Goal: Transaction & Acquisition: Purchase product/service

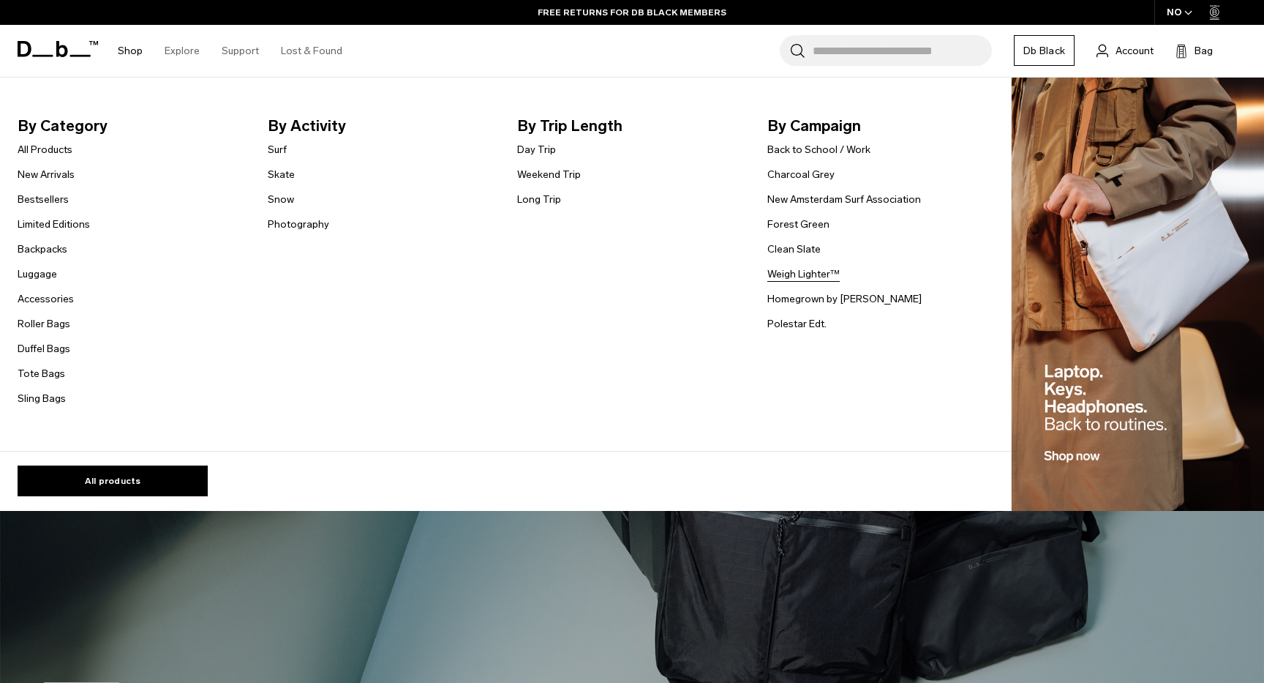
click at [805, 271] on link "Weigh Lighter™" at bounding box center [803, 273] width 72 height 15
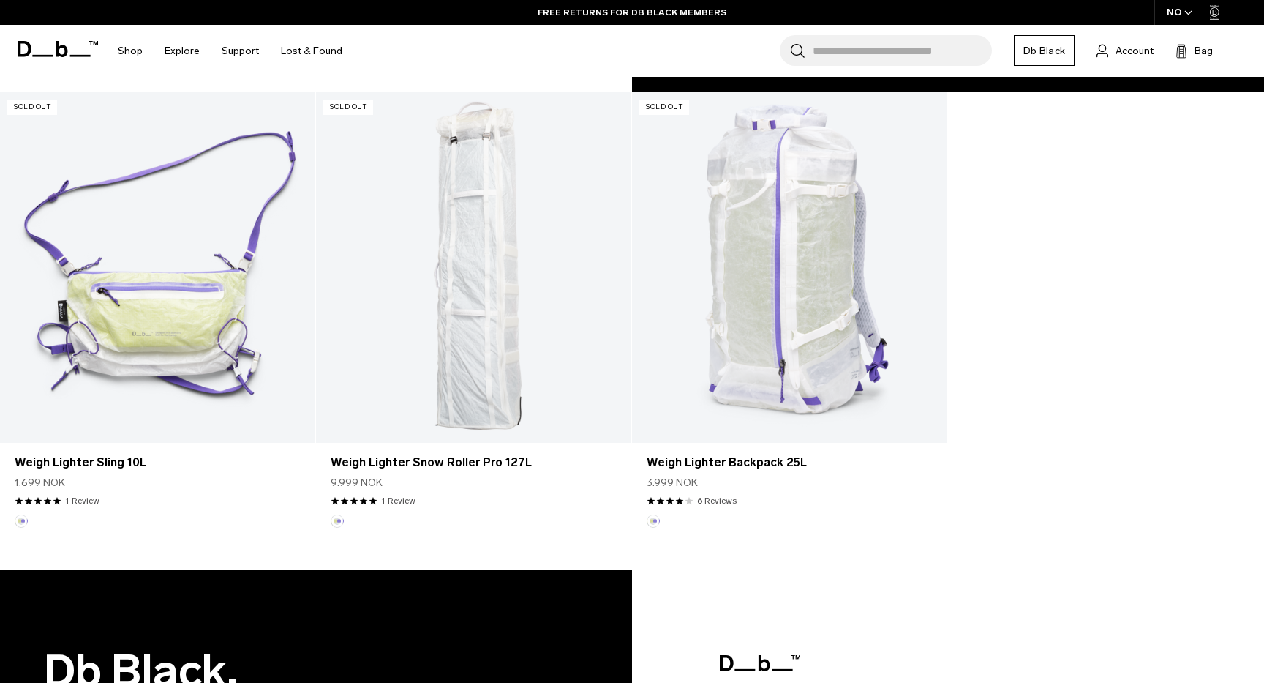
scroll to position [878, 0]
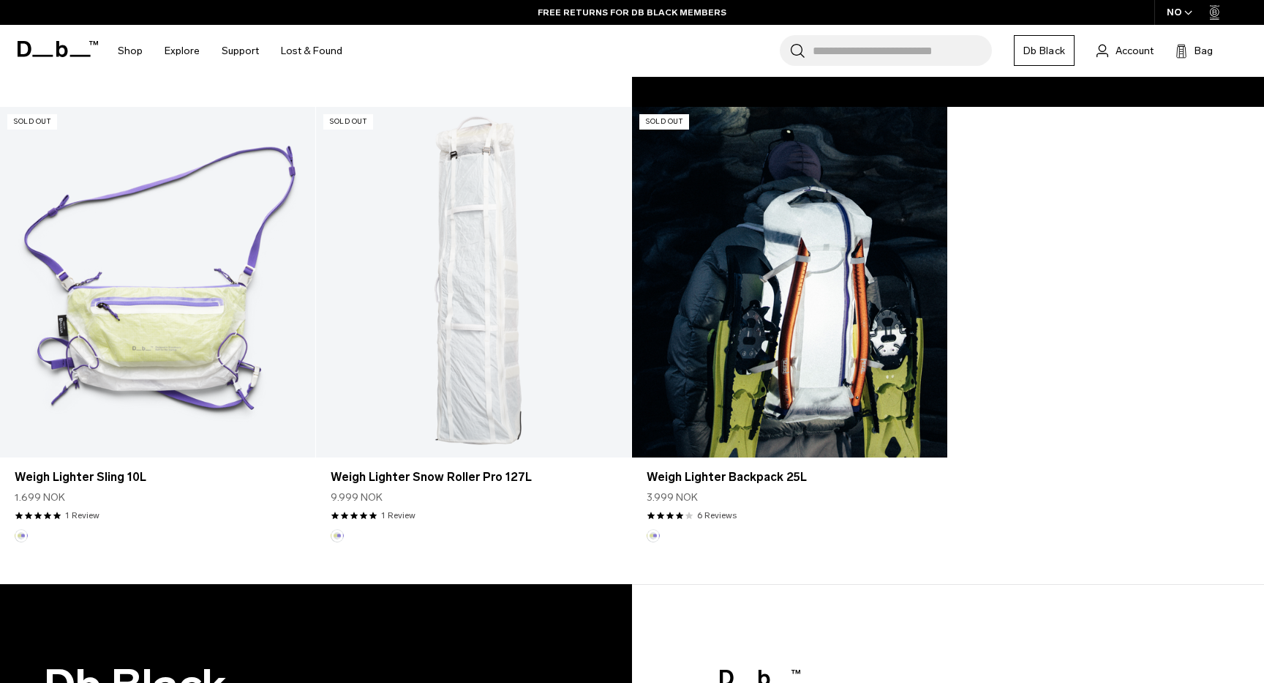
click at [830, 285] on link "Weigh Lighter Backpack 25L" at bounding box center [789, 282] width 315 height 350
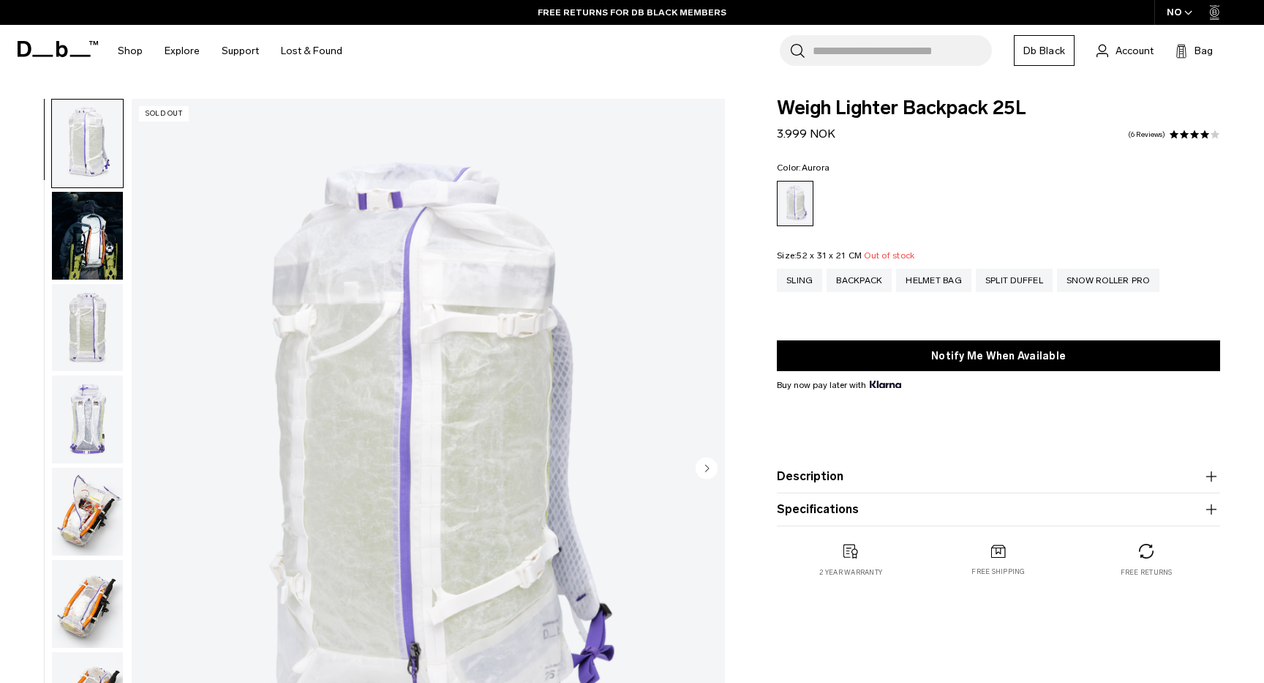
click at [89, 231] on img "button" at bounding box center [87, 236] width 71 height 88
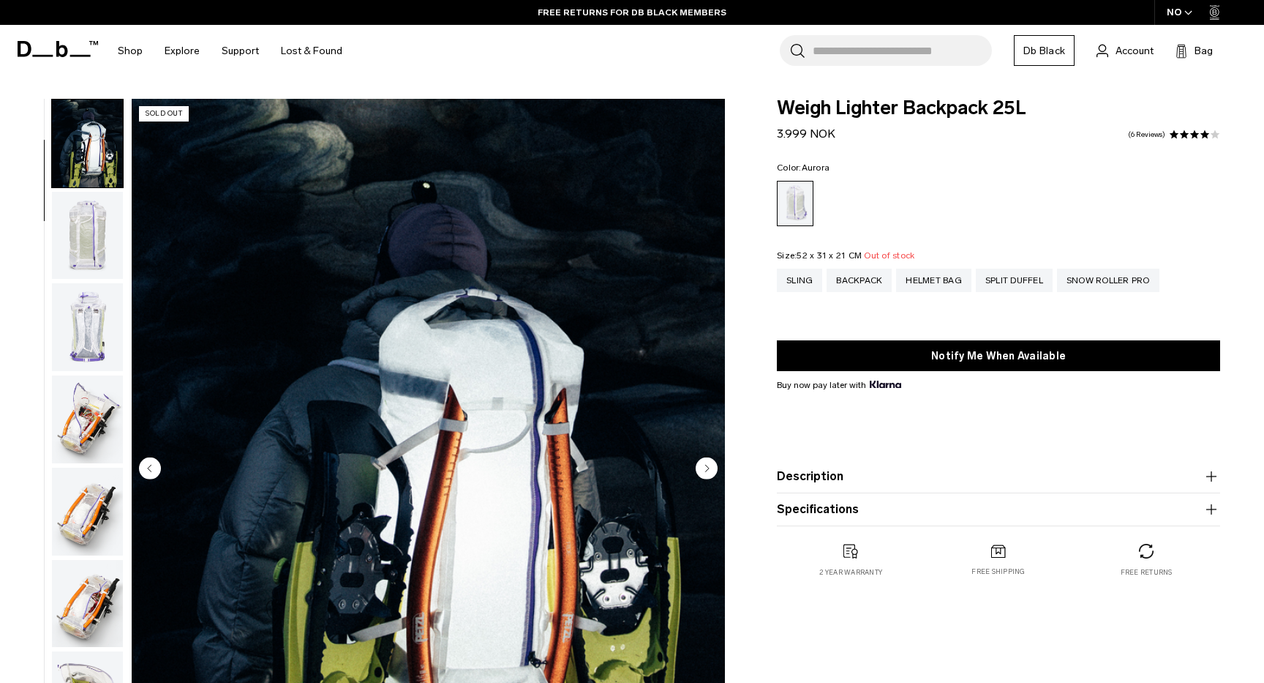
click at [91, 241] on img "button" at bounding box center [87, 236] width 71 height 88
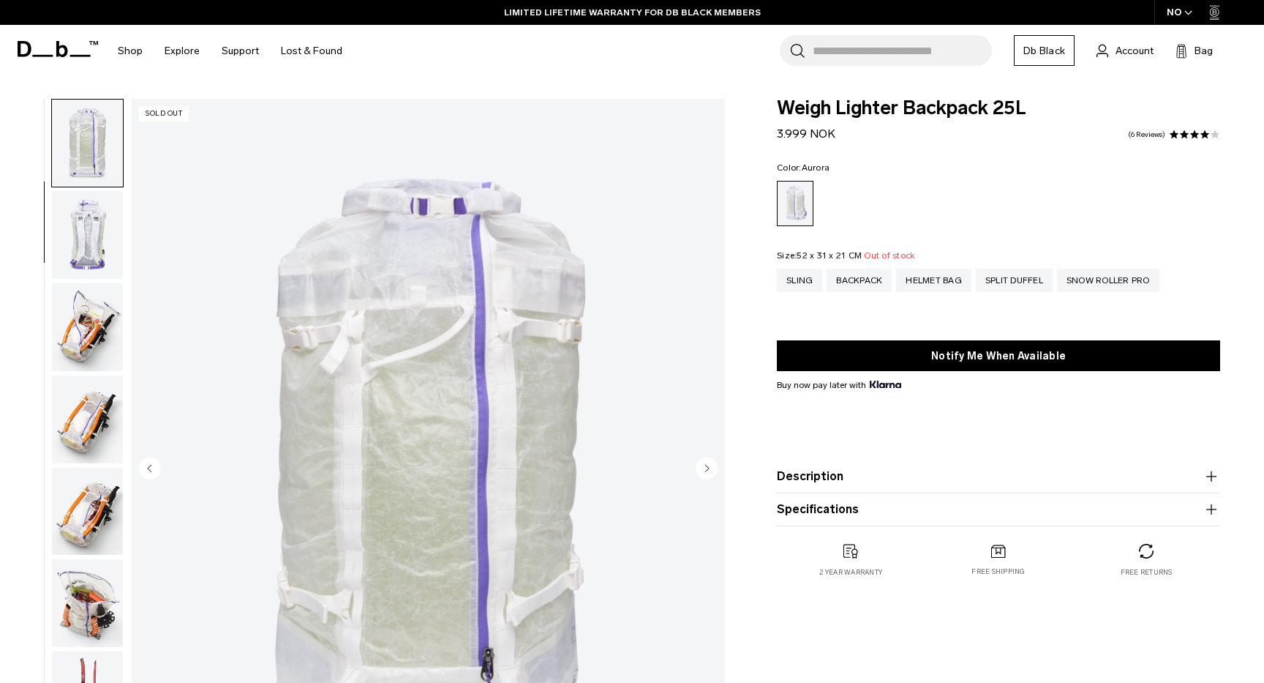
click at [85, 255] on img "button" at bounding box center [87, 235] width 71 height 88
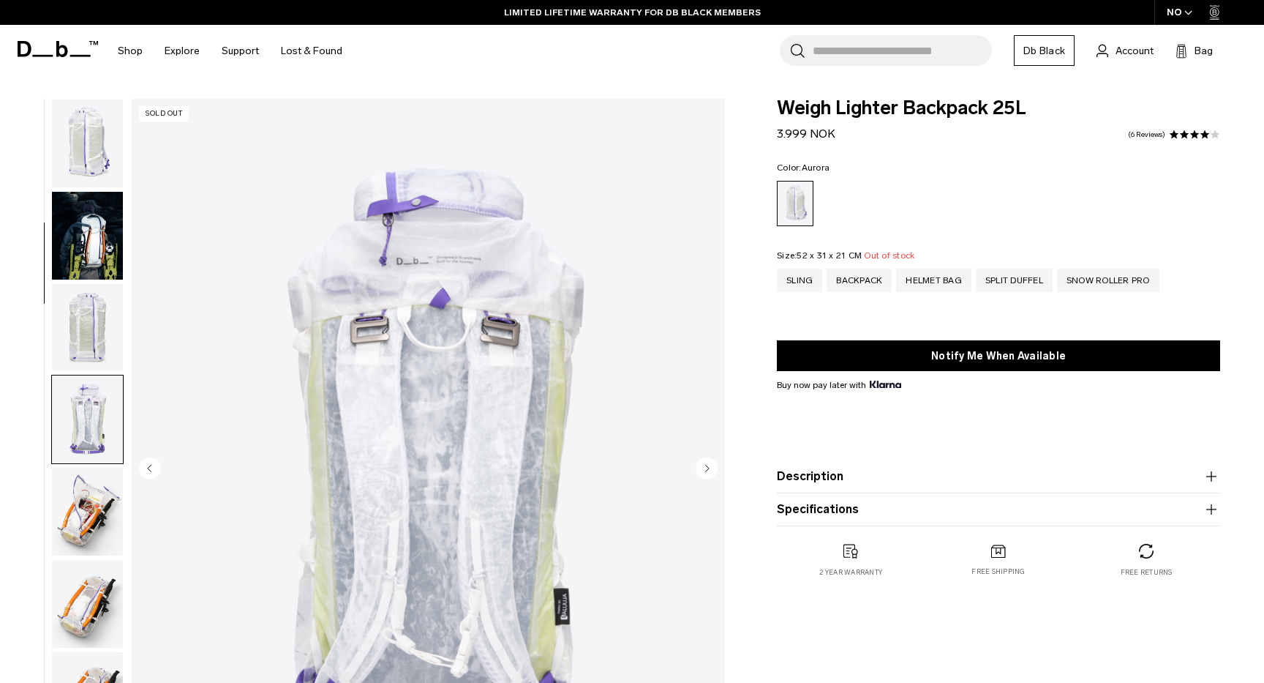
click at [87, 168] on img "button" at bounding box center [87, 144] width 71 height 88
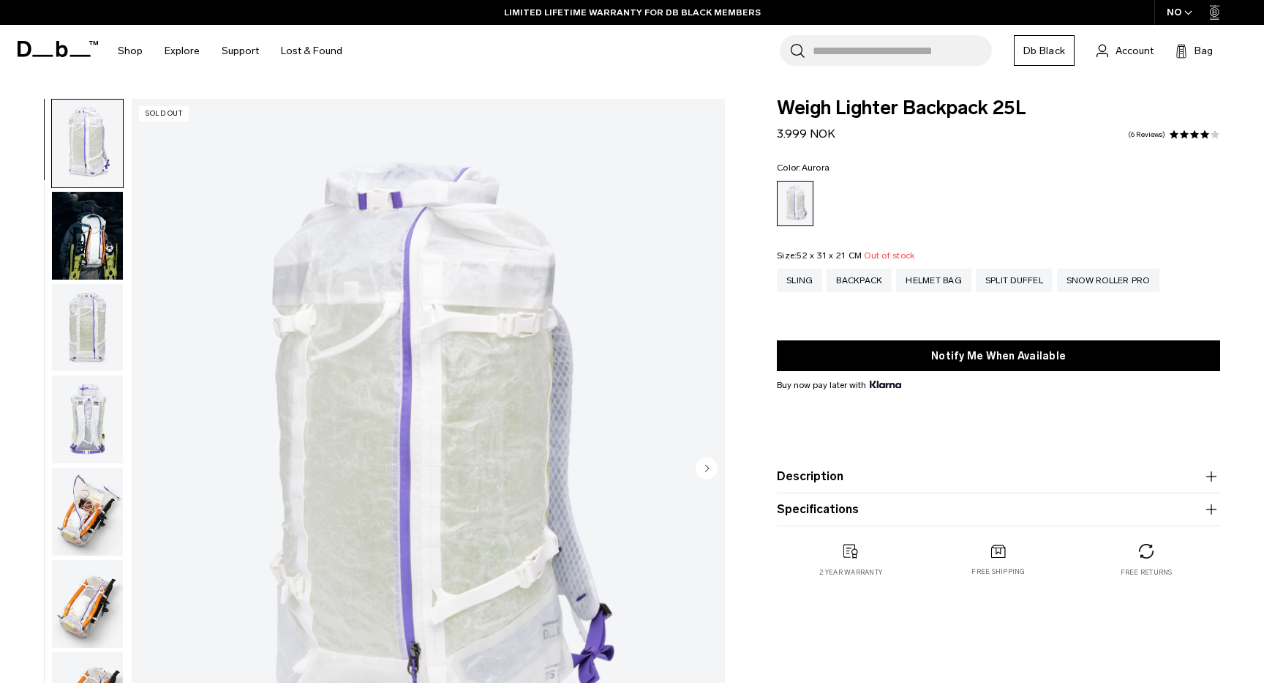
click at [100, 239] on img "button" at bounding box center [87, 236] width 71 height 88
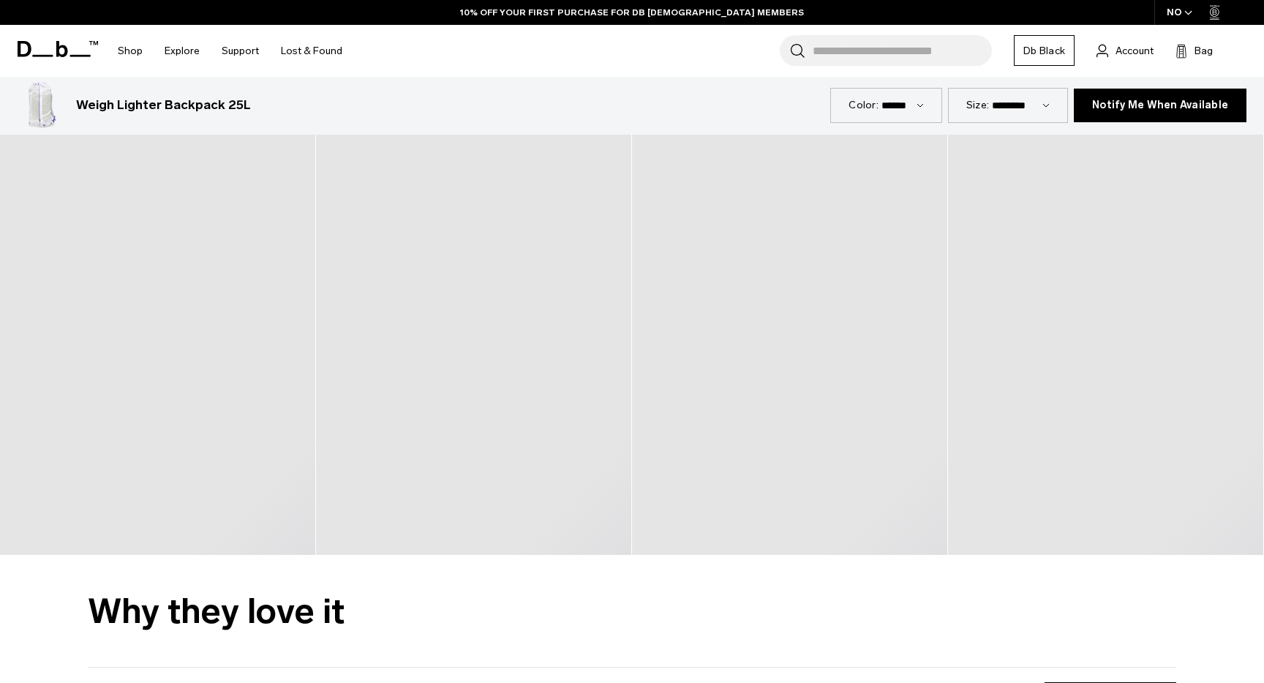
scroll to position [2856, 0]
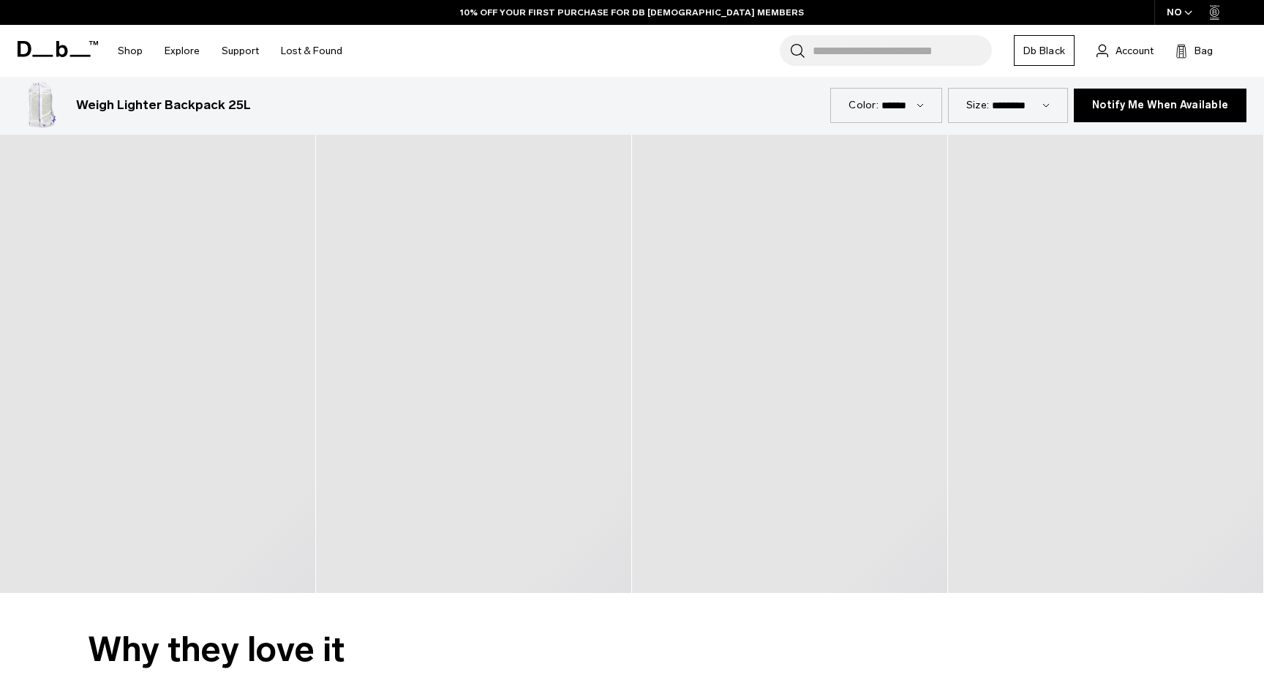
click at [573, 358] on div at bounding box center [474, 330] width 316 height 527
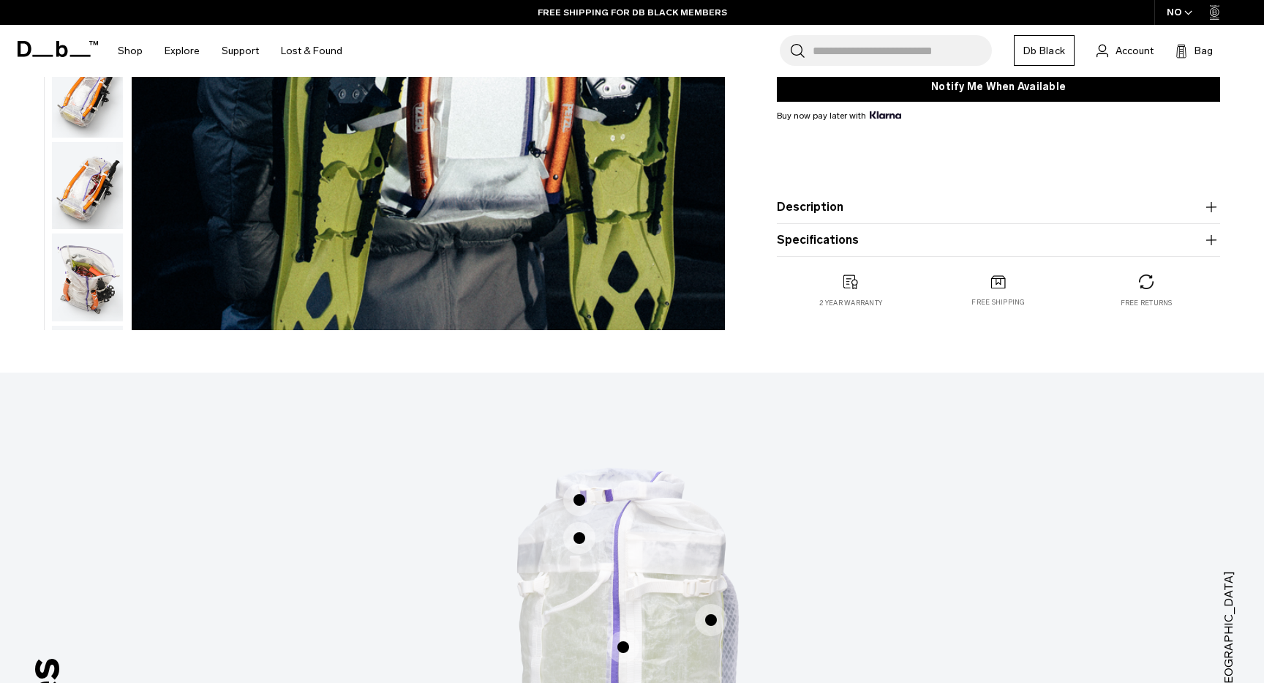
scroll to position [649, 0]
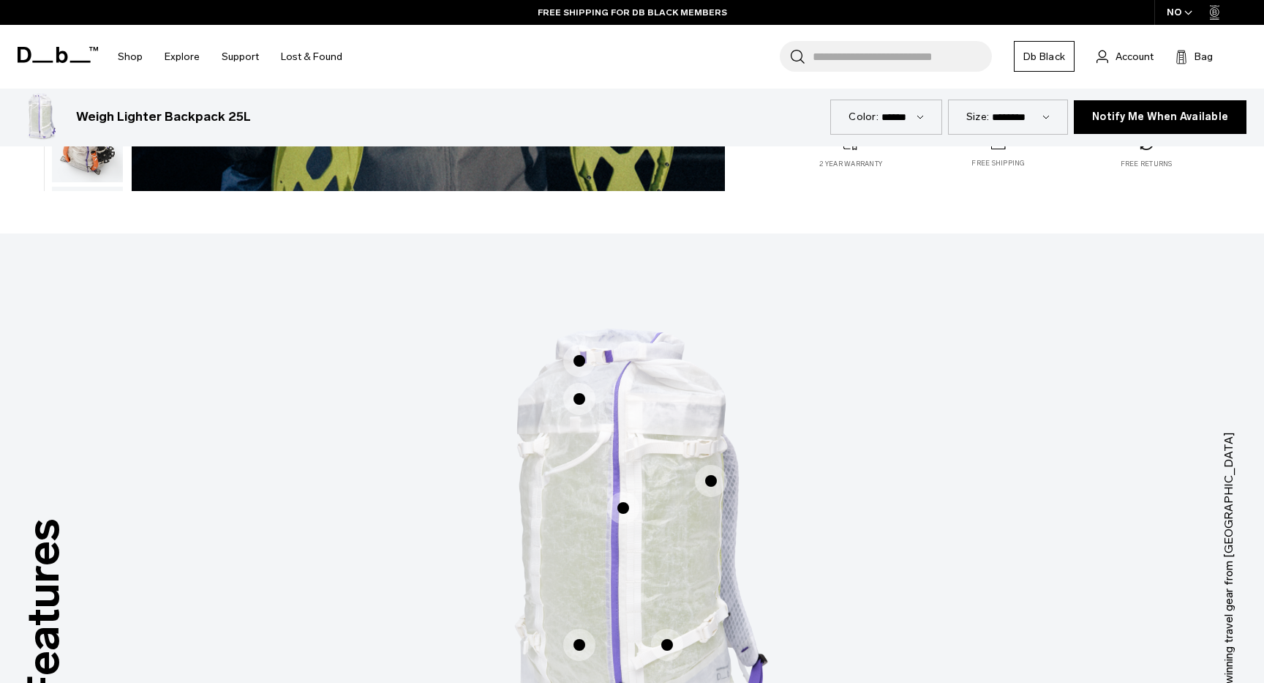
click at [1014, 118] on select "**********" at bounding box center [1021, 116] width 58 height 12
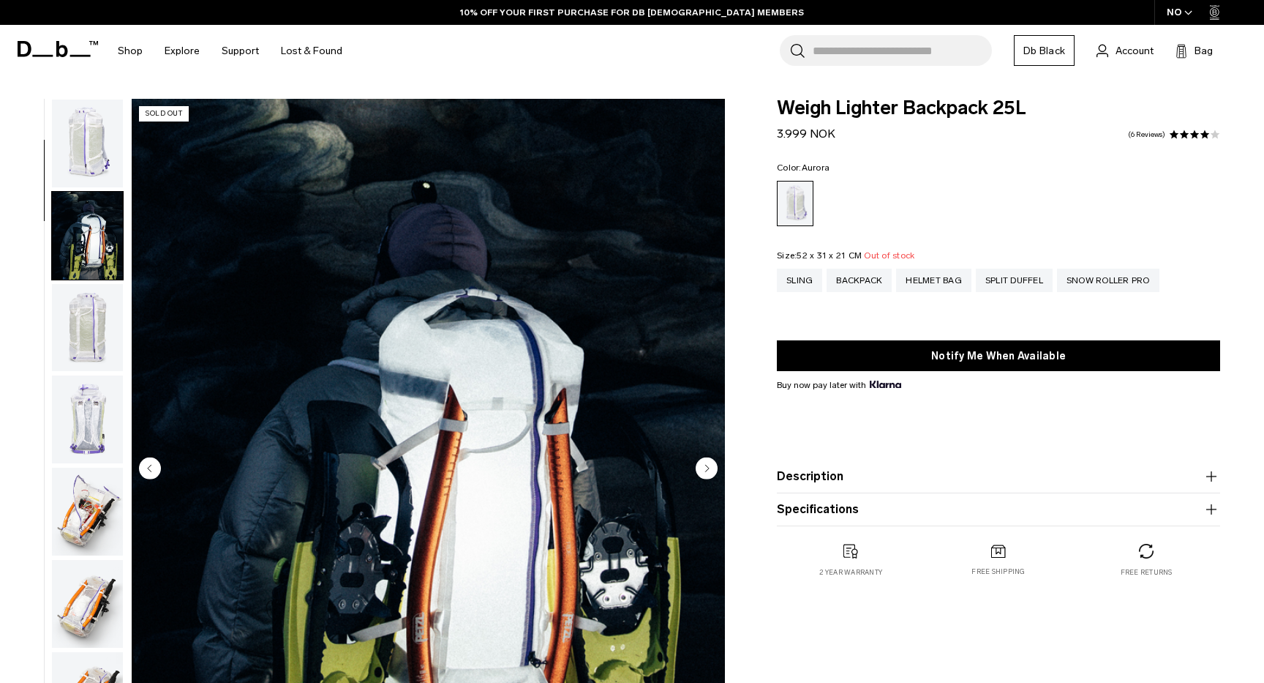
scroll to position [1, 0]
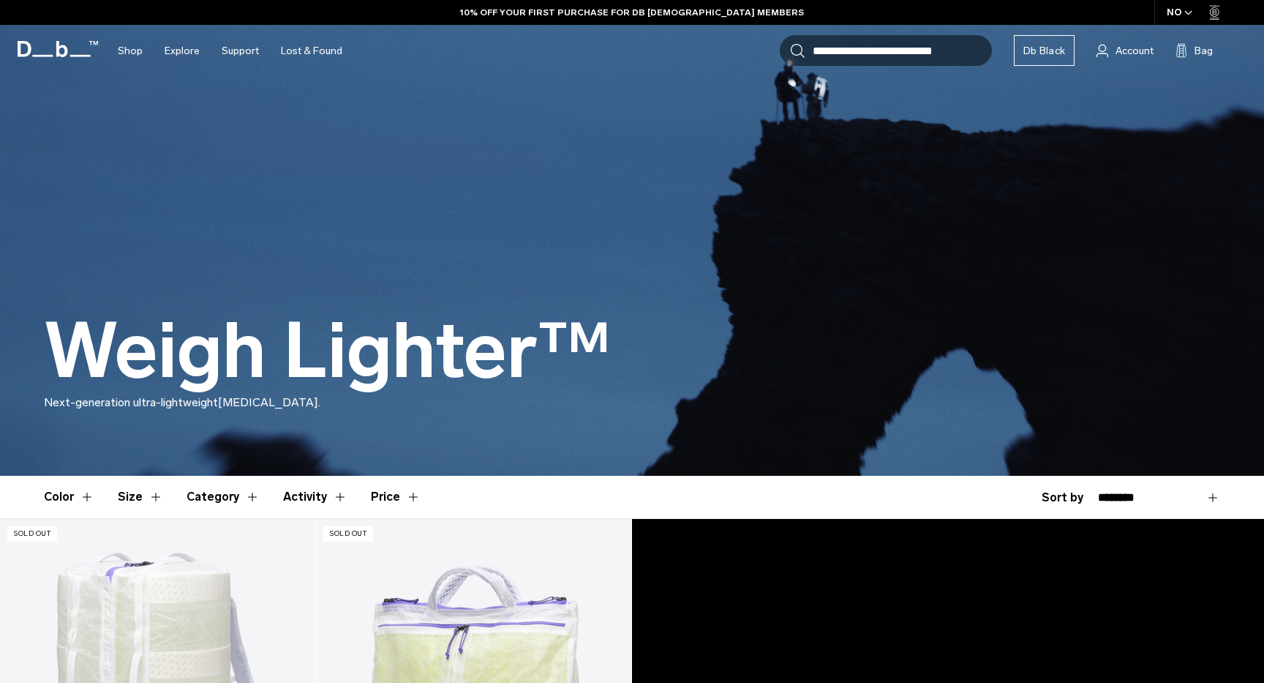
scroll to position [878, 0]
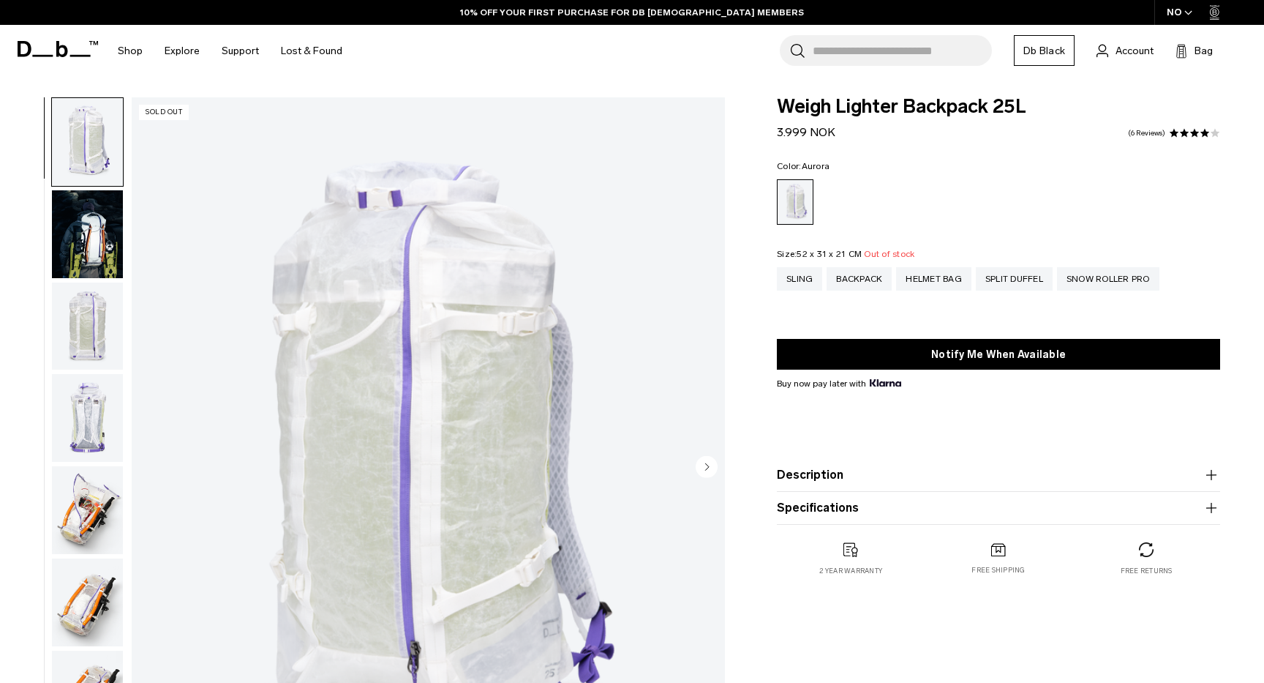
click at [107, 259] on img "button" at bounding box center [87, 234] width 71 height 88
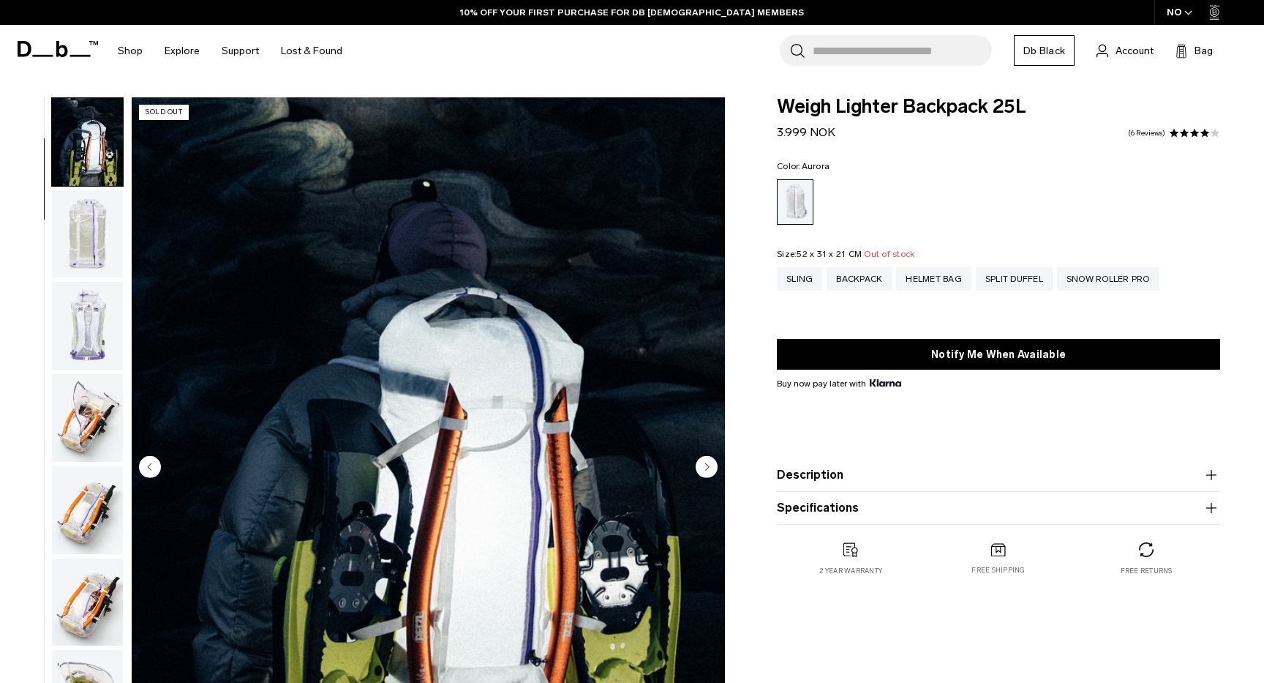
click at [107, 259] on img "button" at bounding box center [87, 234] width 71 height 88
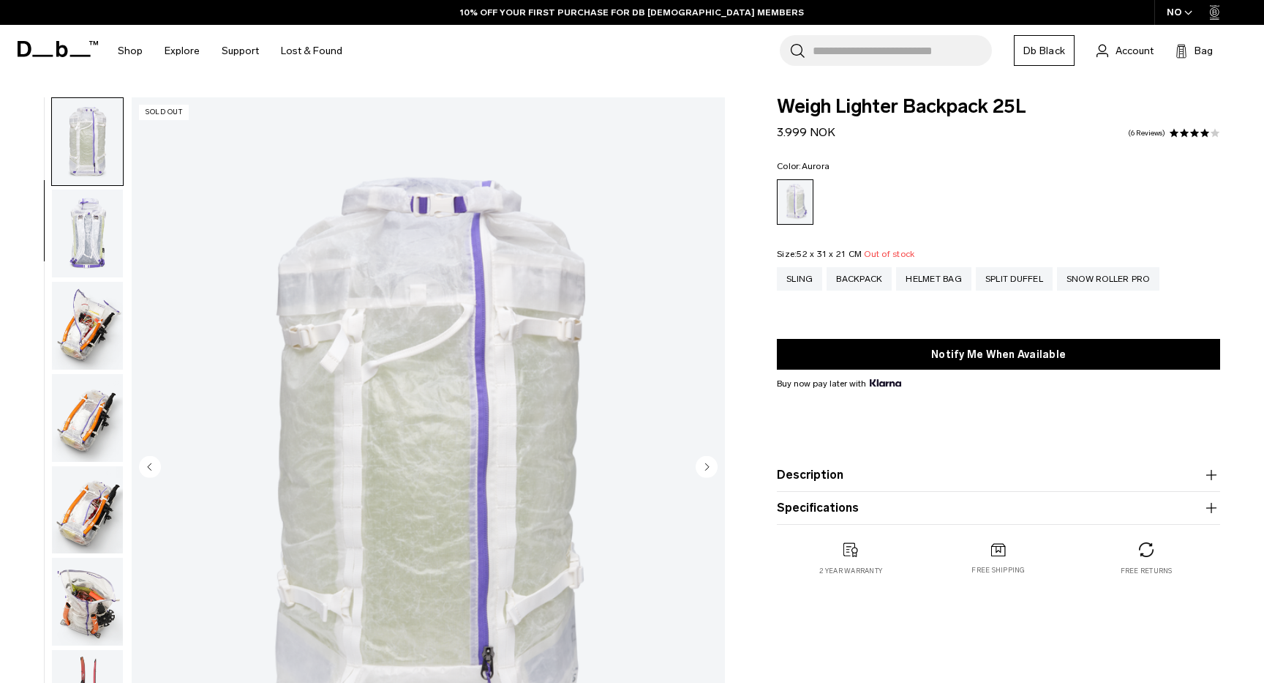
click at [107, 259] on img "button" at bounding box center [87, 233] width 71 height 88
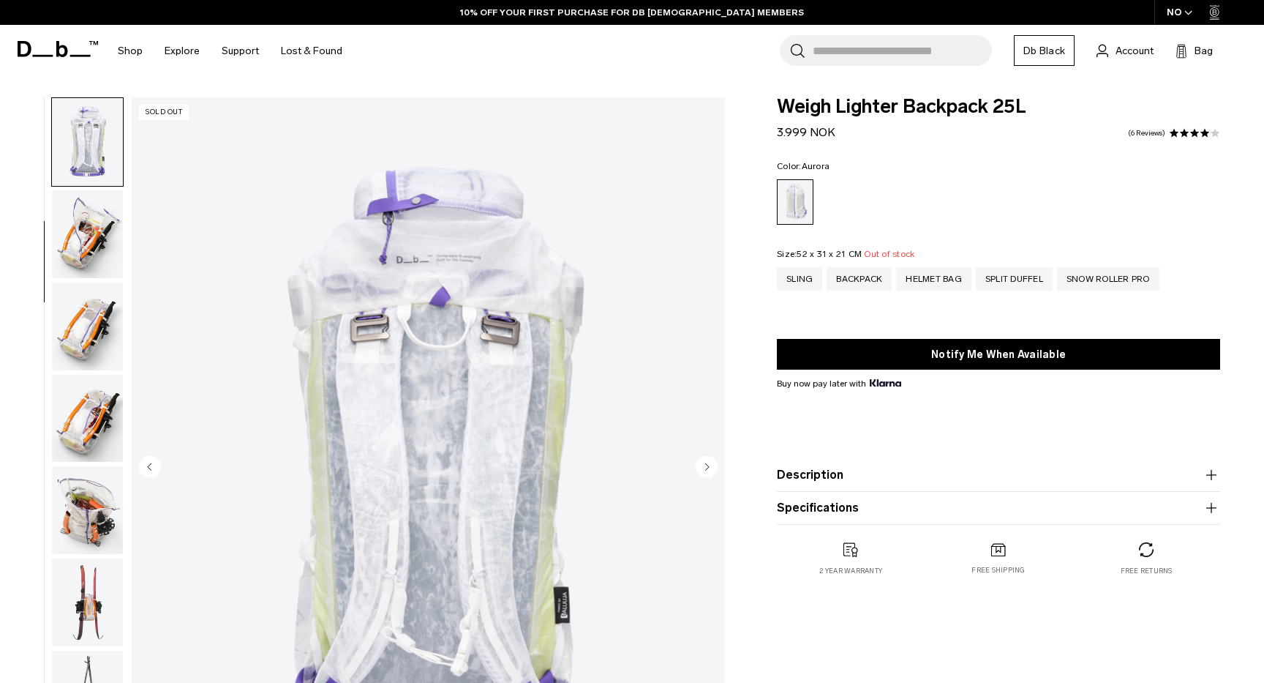
click at [102, 282] on img "button" at bounding box center [87, 326] width 71 height 88
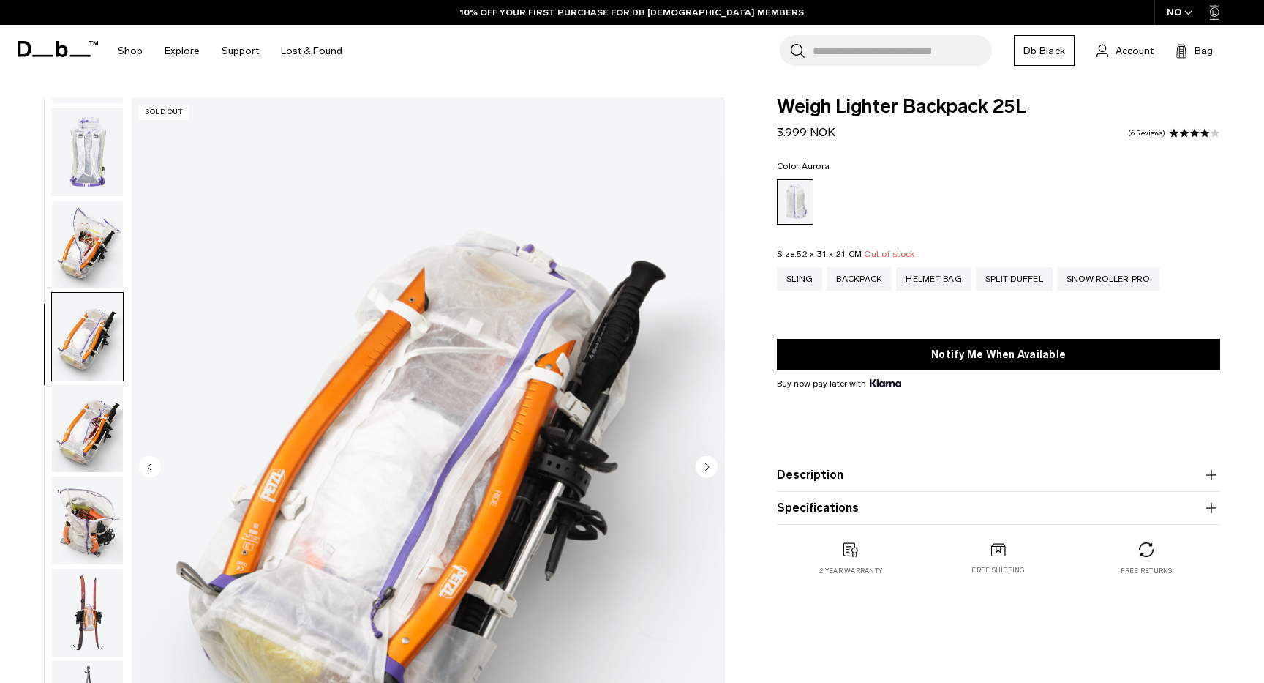
click at [99, 209] on img "button" at bounding box center [87, 244] width 71 height 88
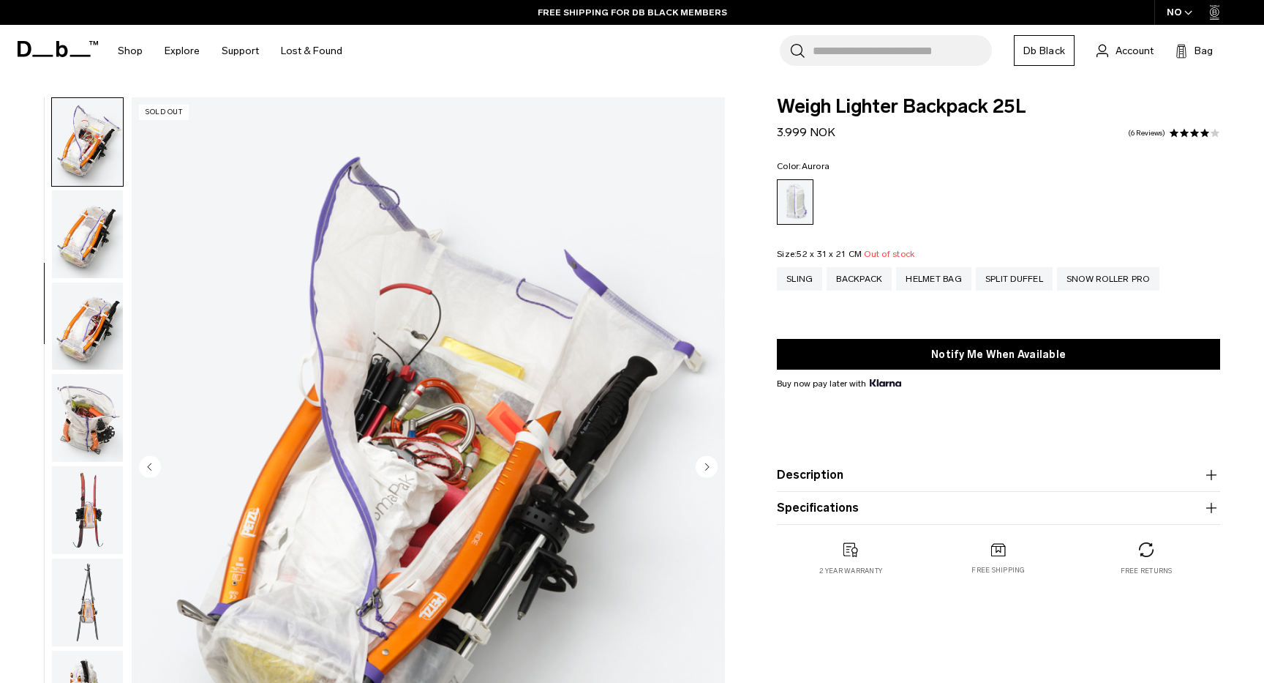
click at [92, 292] on img "button" at bounding box center [87, 326] width 71 height 88
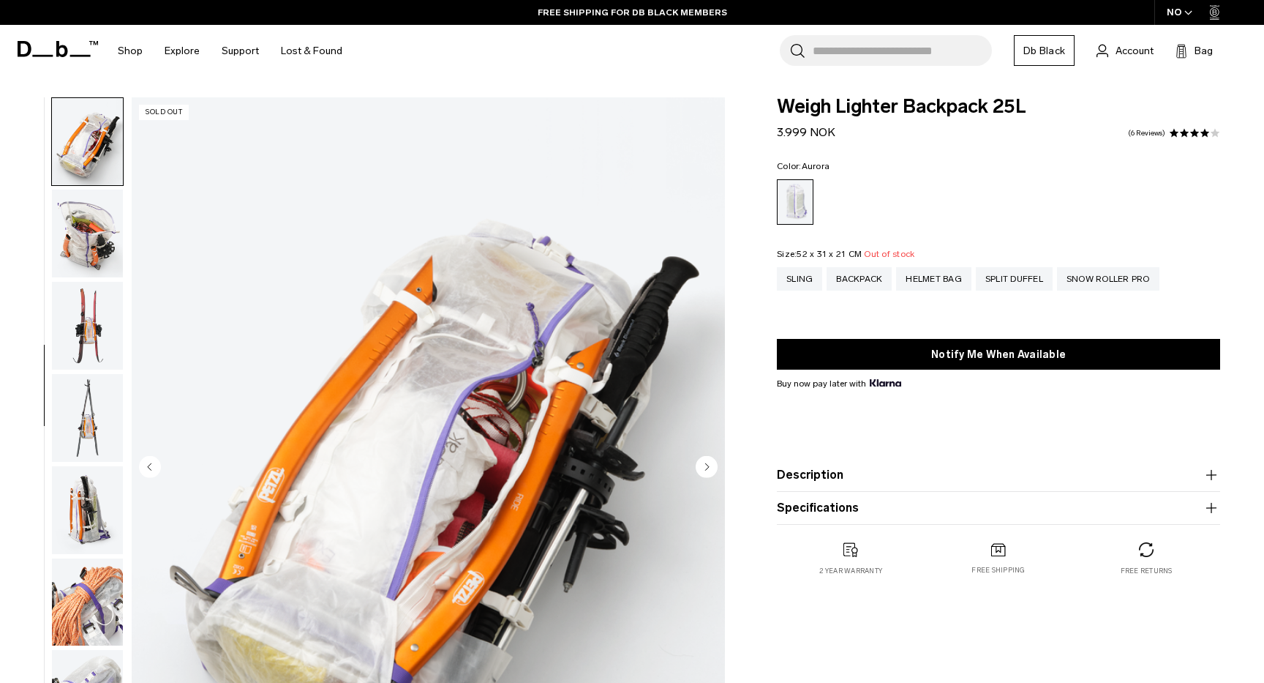
click at [94, 244] on img "button" at bounding box center [87, 233] width 71 height 88
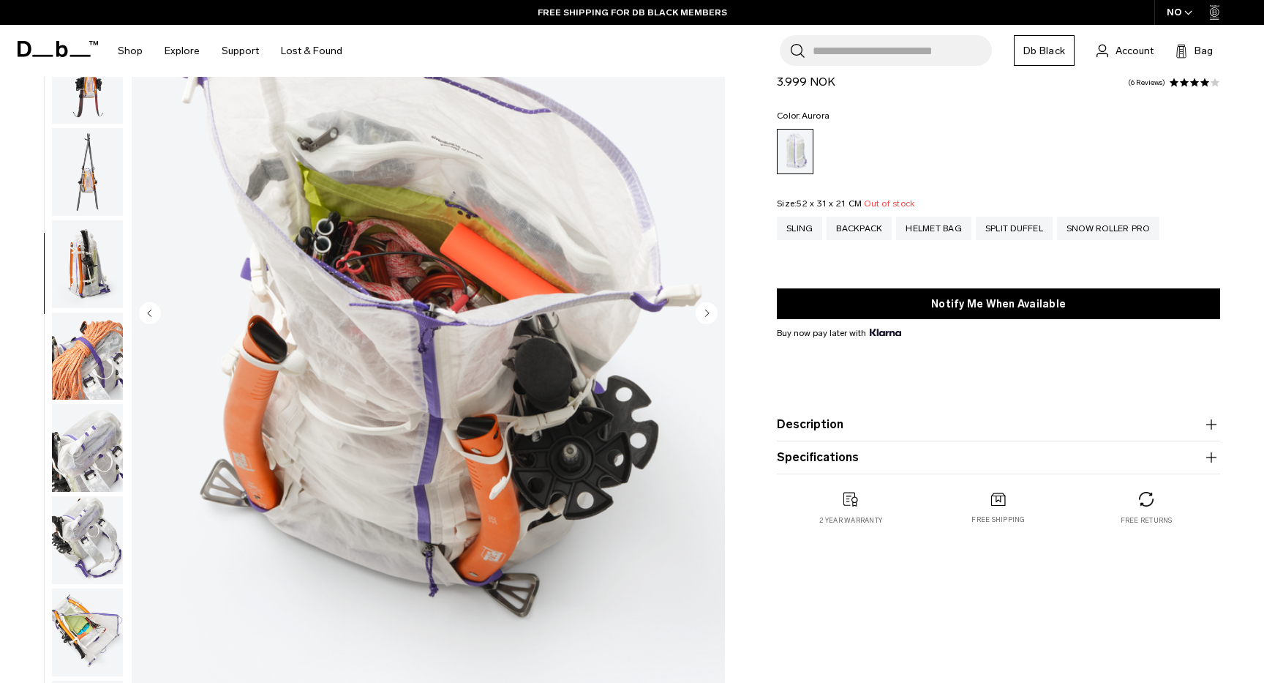
scroll to position [165, 0]
